Goal: Task Accomplishment & Management: Use online tool/utility

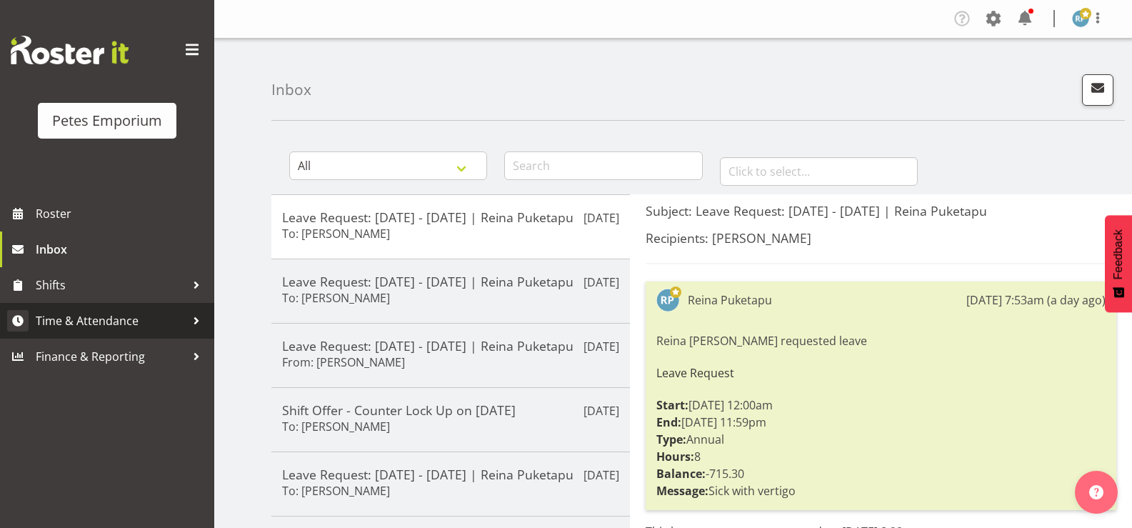
click at [117, 317] on span "Time & Attendance" at bounding box center [111, 320] width 150 height 21
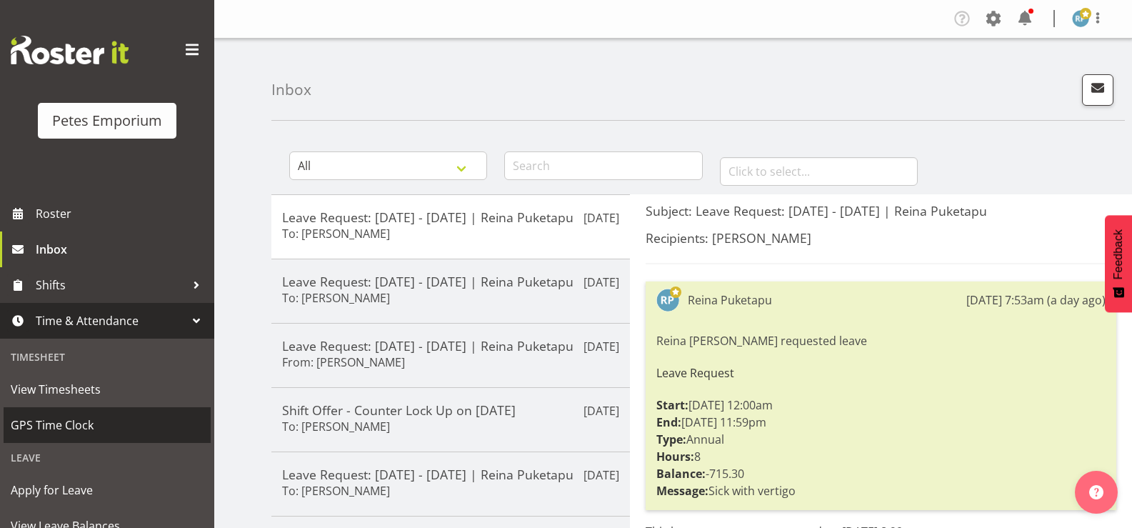
click at [85, 423] on span "GPS Time Clock" at bounding box center [107, 424] width 193 height 21
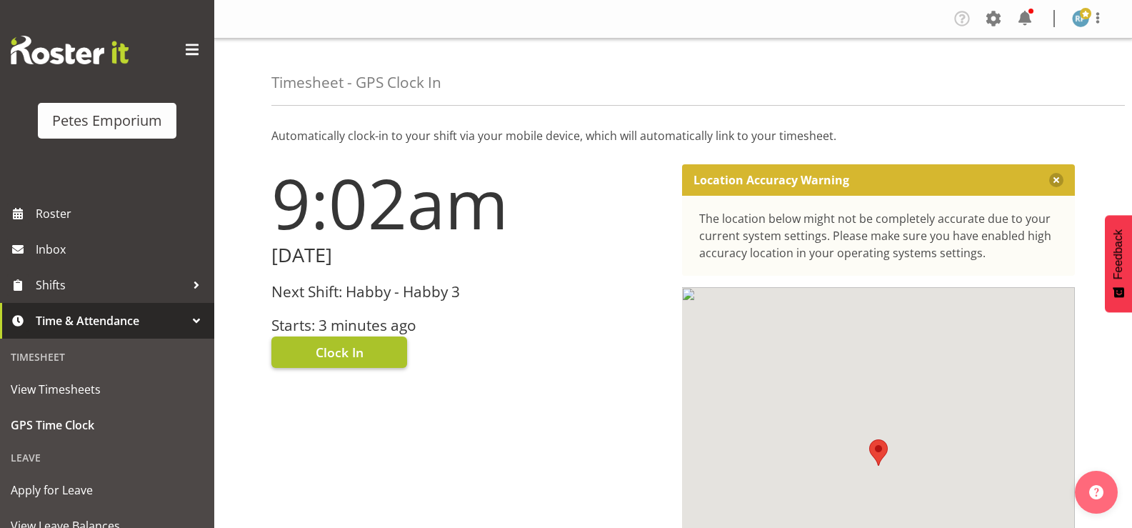
click at [374, 354] on button "Clock In" at bounding box center [339, 351] width 136 height 31
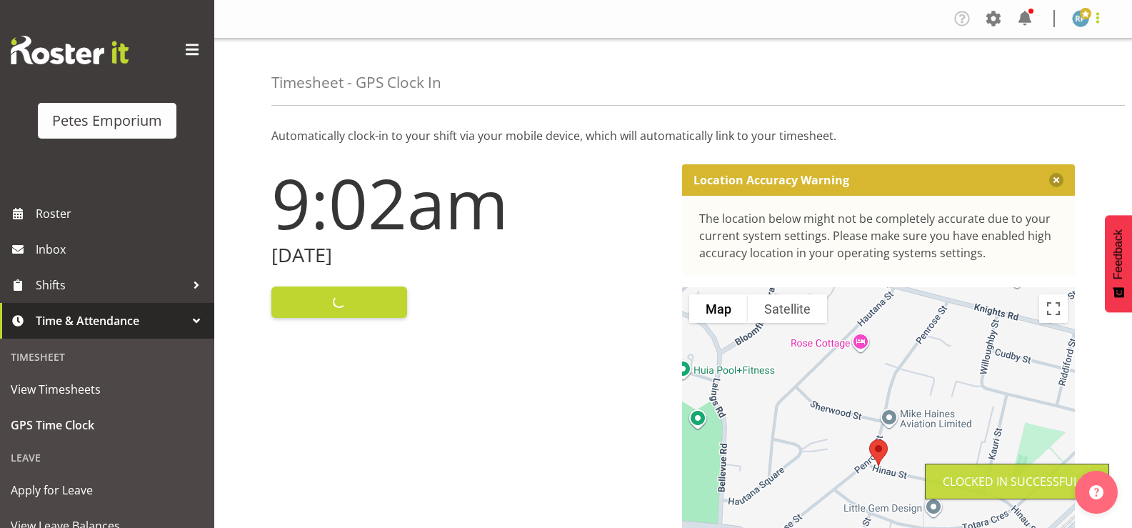
click at [1100, 26] on span at bounding box center [1097, 17] width 17 height 17
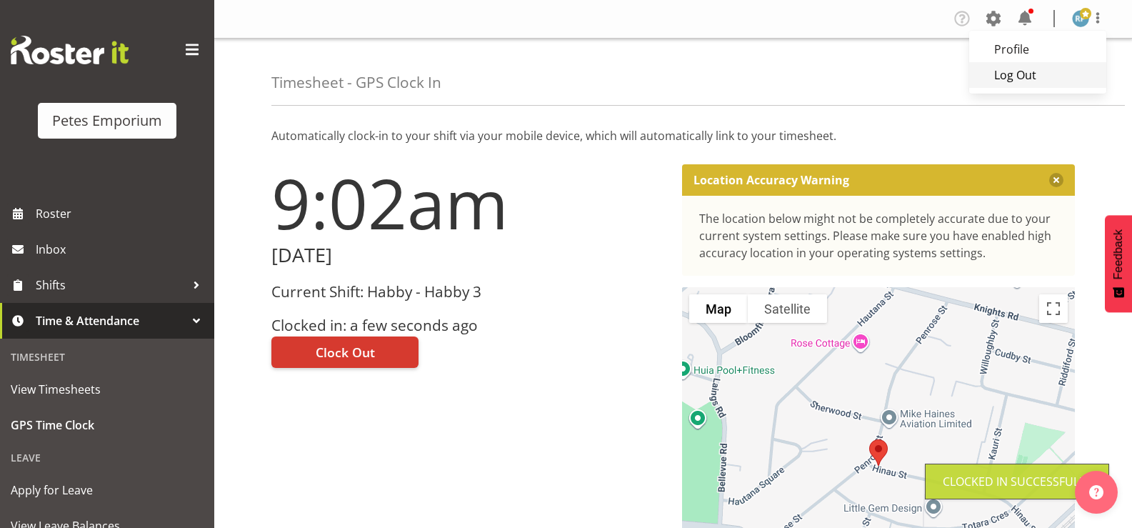
click at [1036, 85] on link "Log Out" at bounding box center [1037, 75] width 137 height 26
